Goal: Go to known website: Access a specific website the user already knows

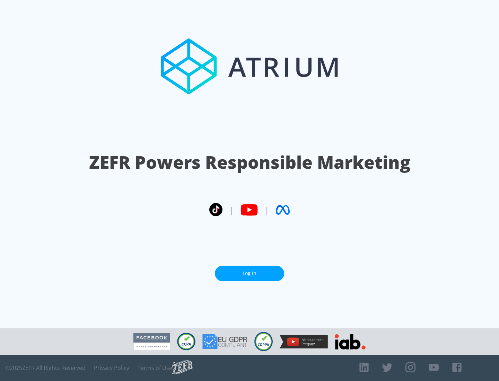
click at [249, 273] on link "Log In" at bounding box center [249, 274] width 69 height 16
